Goal: Information Seeking & Learning: Learn about a topic

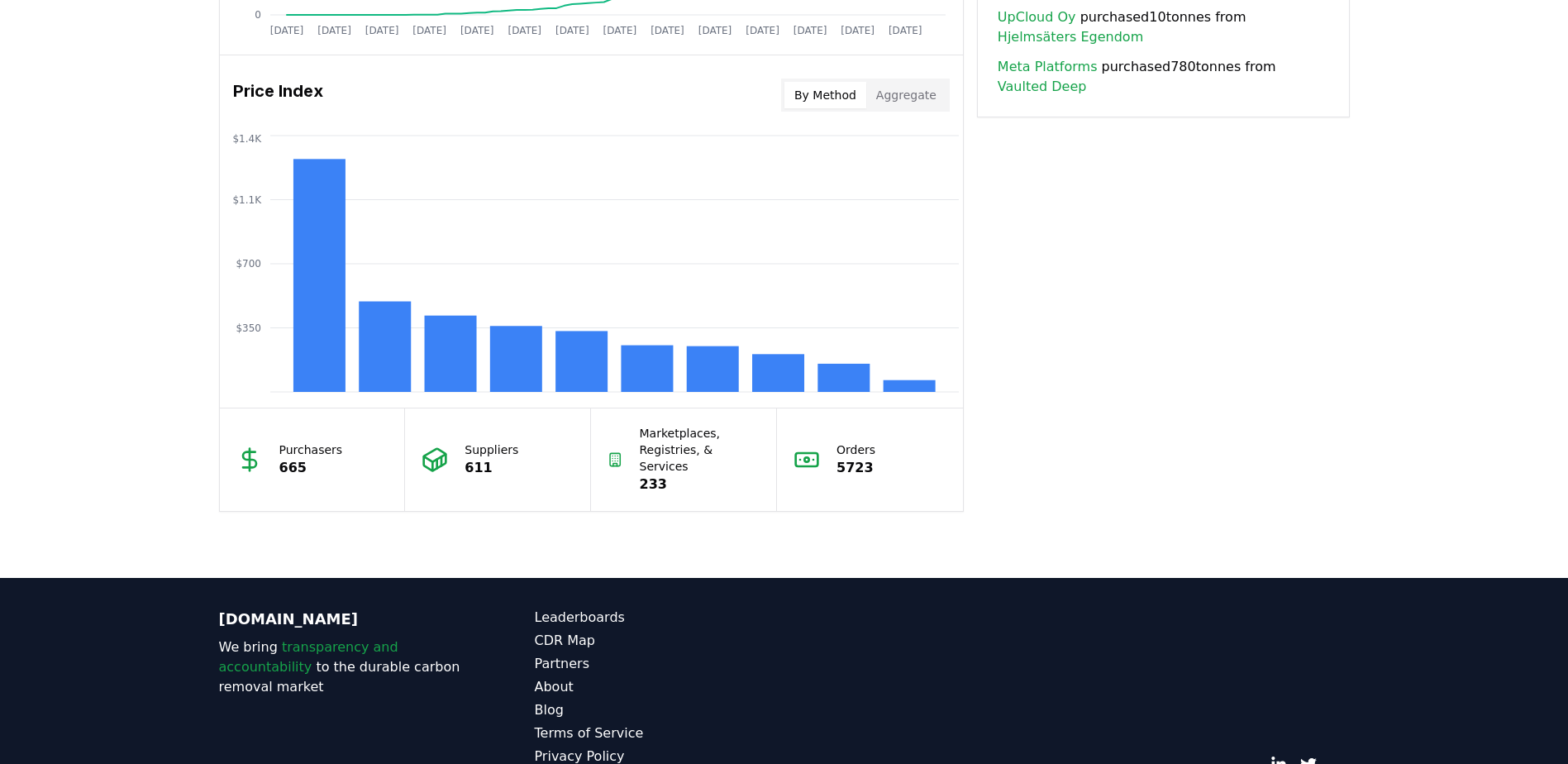
scroll to position [1384, 0]
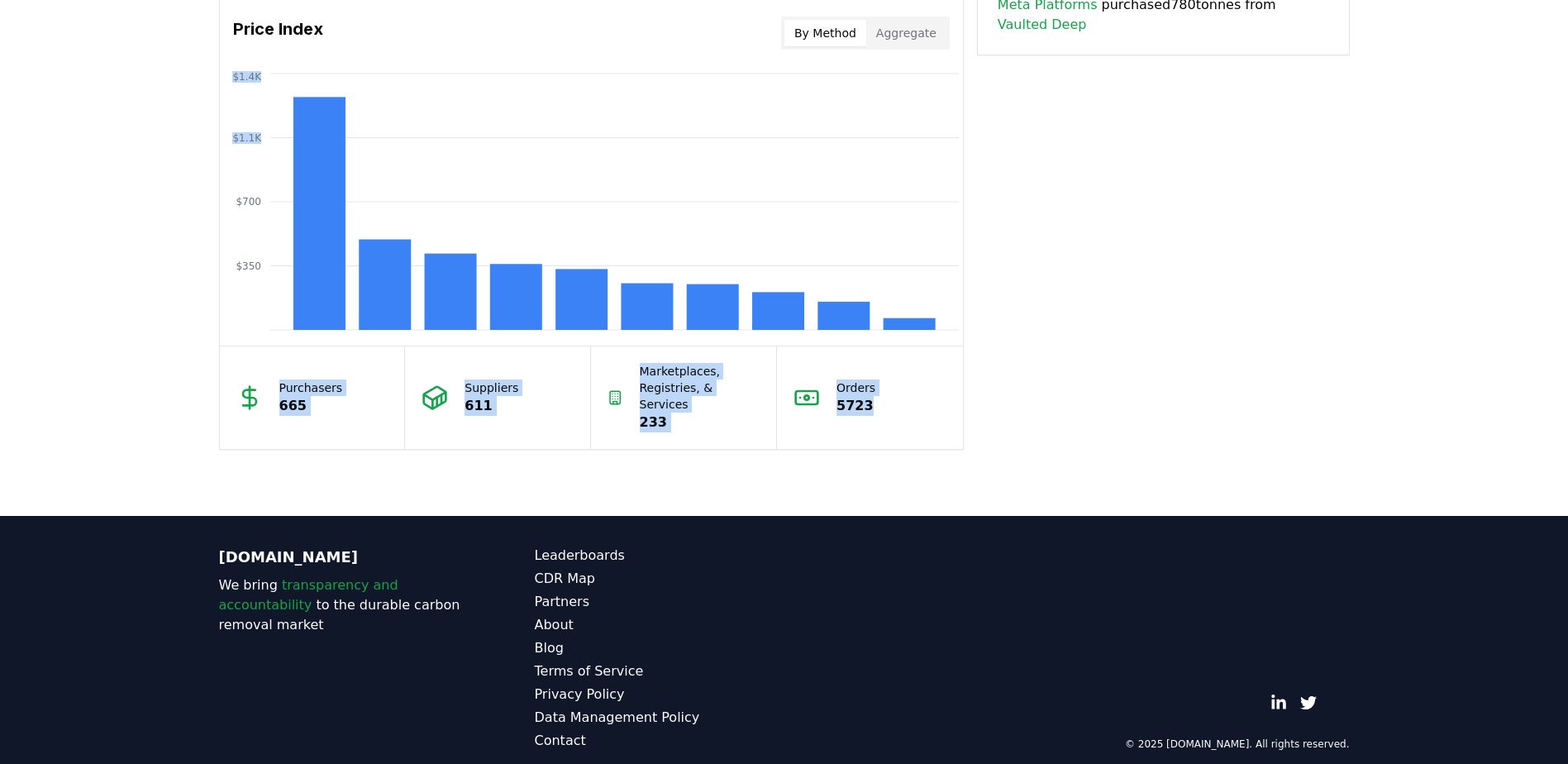
drag, startPoint x: 977, startPoint y: 444, endPoint x: 147, endPoint y: 172, distance: 873.4
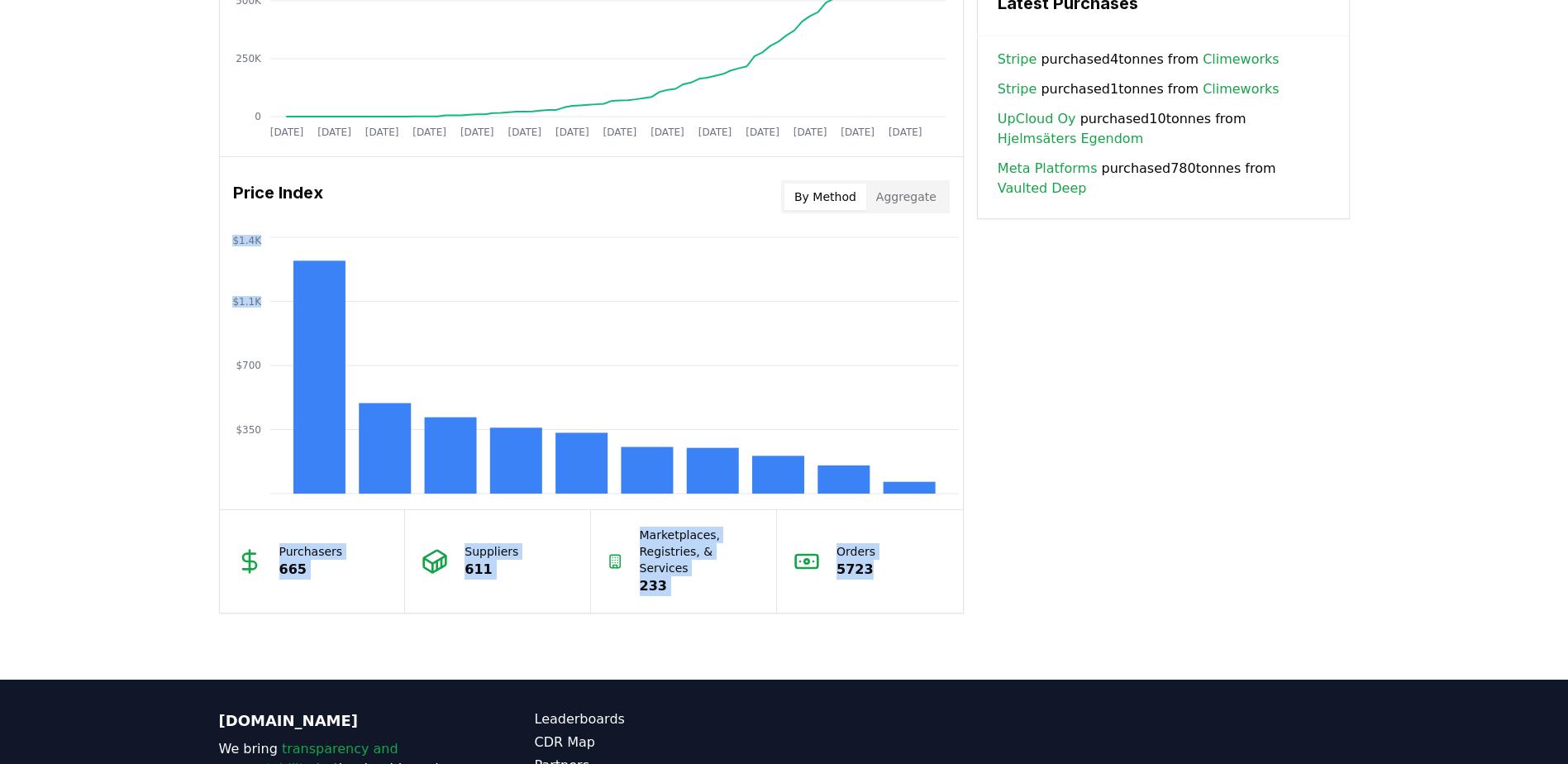
scroll to position [1219, 0]
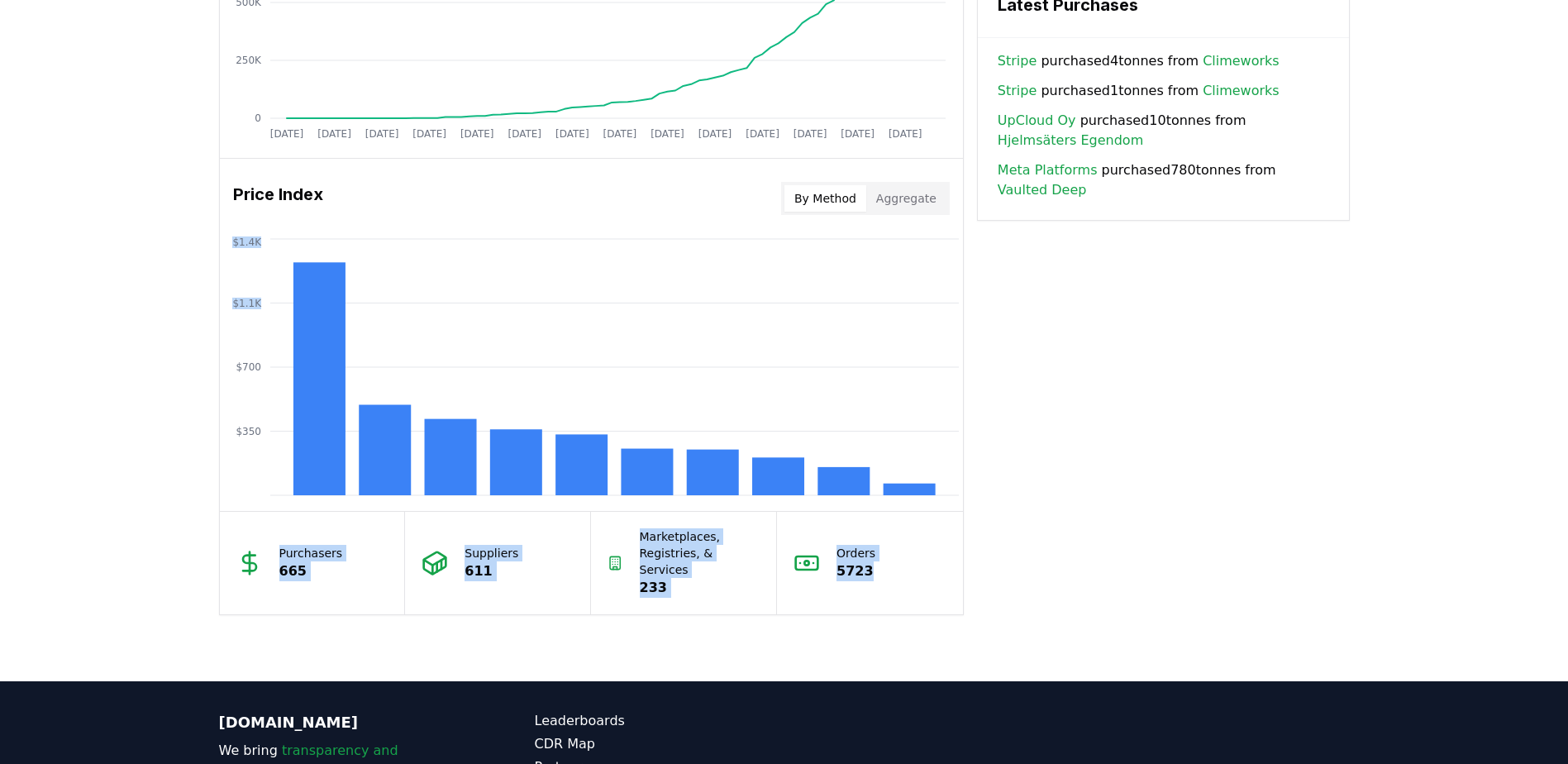
click at [1041, 632] on div "Unlock full market insights with our Partner Portal Free to all users with a wo…" at bounding box center [784, 19] width 1568 height 1323
drag, startPoint x: 206, startPoint y: 184, endPoint x: 977, endPoint y: 599, distance: 875.6
click at [977, 599] on div "Unlock full market insights with our Partner Portal Free to all users with a wo…" at bounding box center [784, 19] width 1568 height 1323
click at [1262, 524] on div "Key Metrics Find detailed analysis of carbon removal data through time. Total S…" at bounding box center [784, 1] width 1131 height 1227
click at [915, 200] on button "Aggregate" at bounding box center [906, 198] width 80 height 26
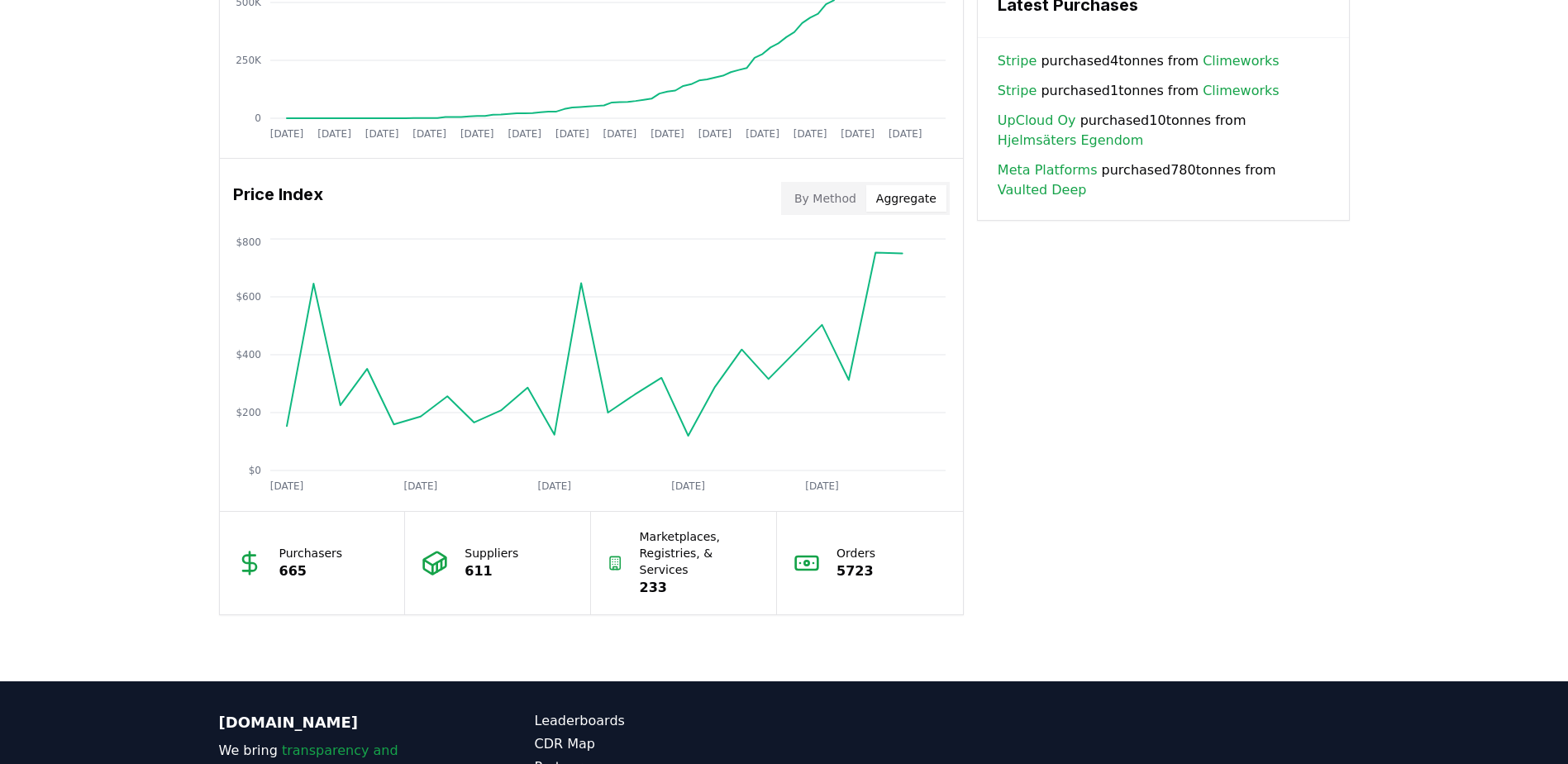
click at [794, 198] on button "By Method" at bounding box center [825, 198] width 82 height 26
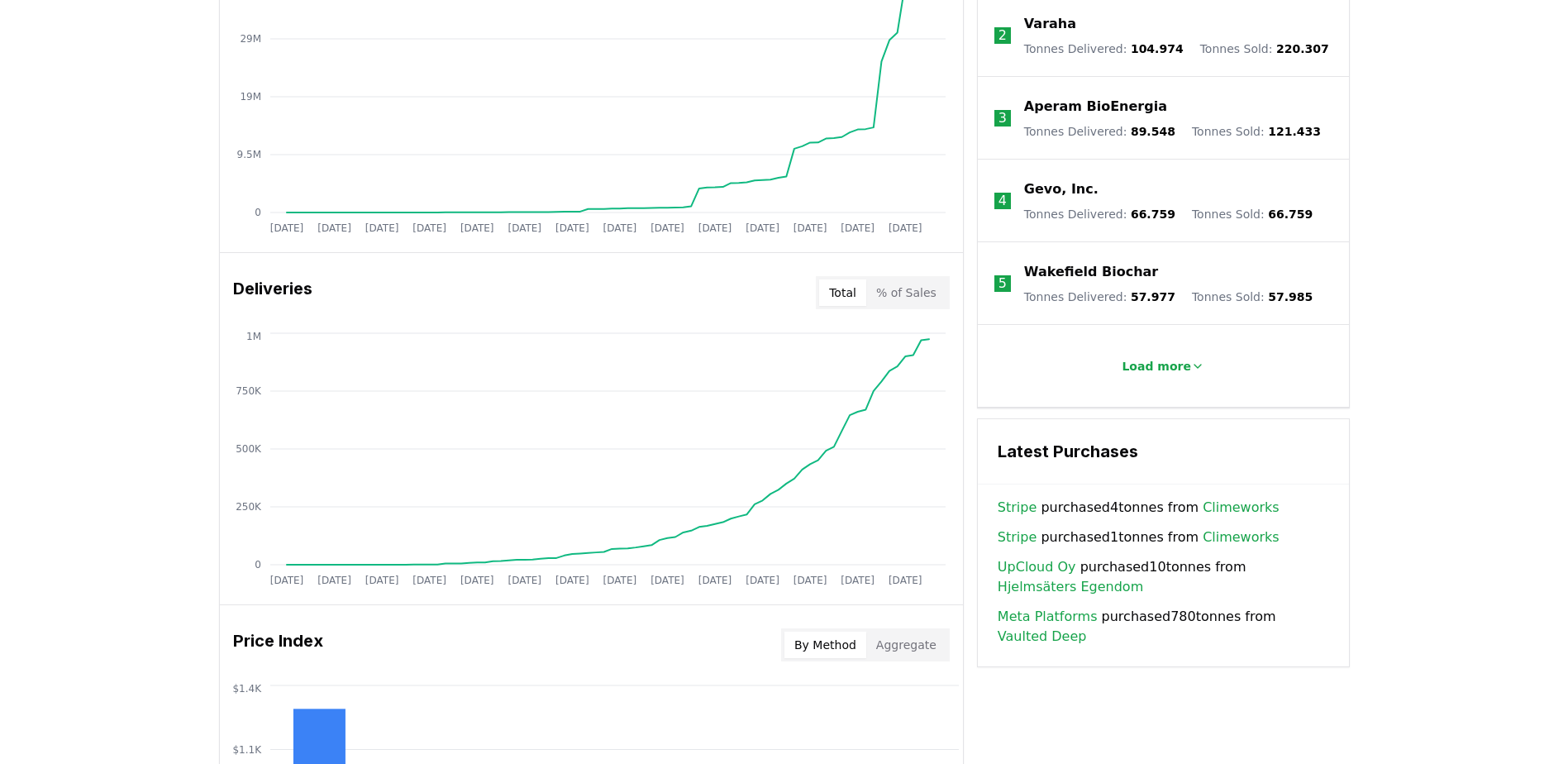
scroll to position [806, 0]
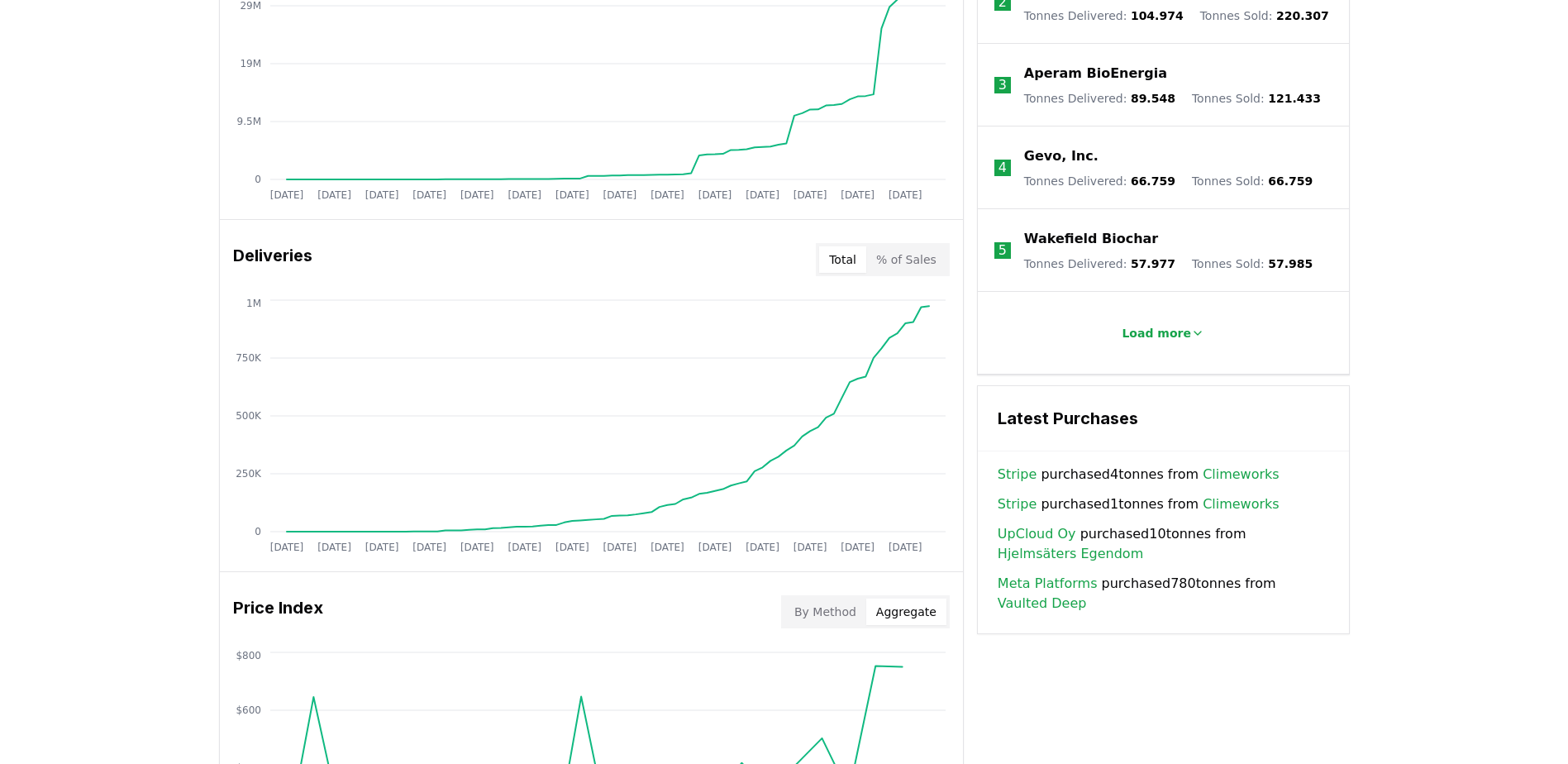
click at [936, 605] on button "Aggregate" at bounding box center [906, 612] width 80 height 26
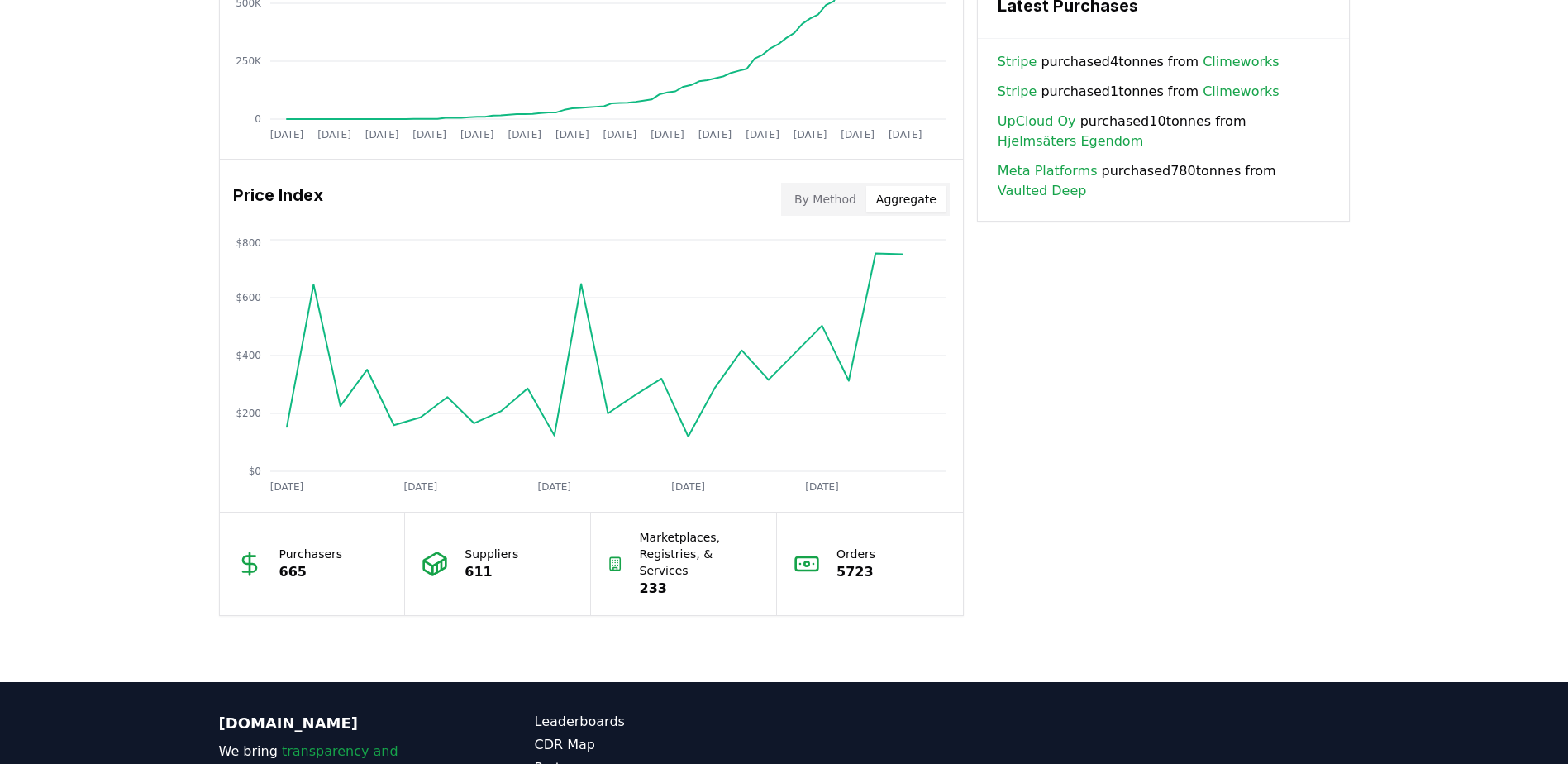
scroll to position [1219, 0]
click at [1169, 458] on div "Key Metrics Find detailed analysis of carbon removal data through time. Total S…" at bounding box center [784, 1] width 1131 height 1227
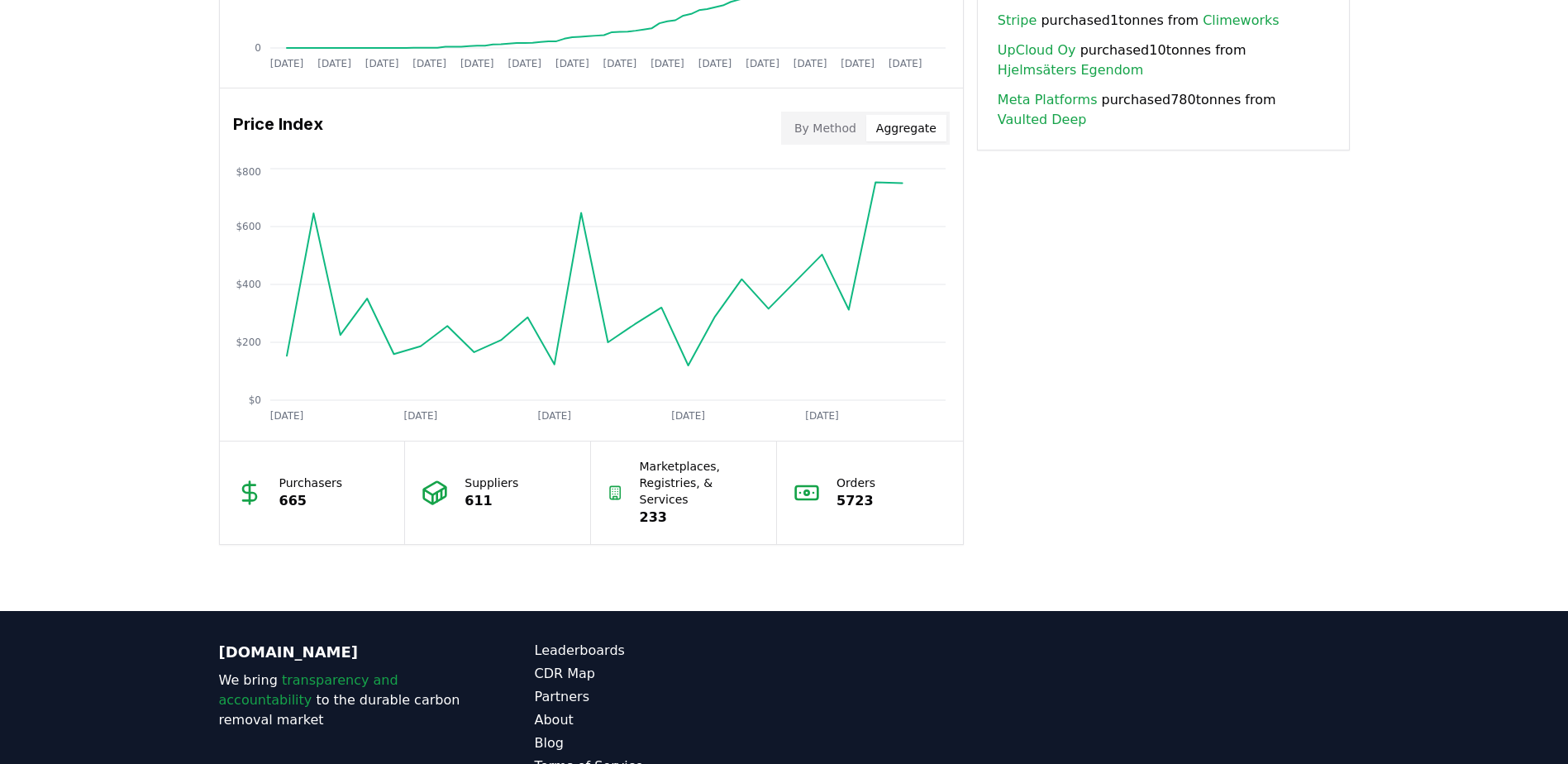
scroll to position [1384, 0]
